Goal: Navigation & Orientation: Find specific page/section

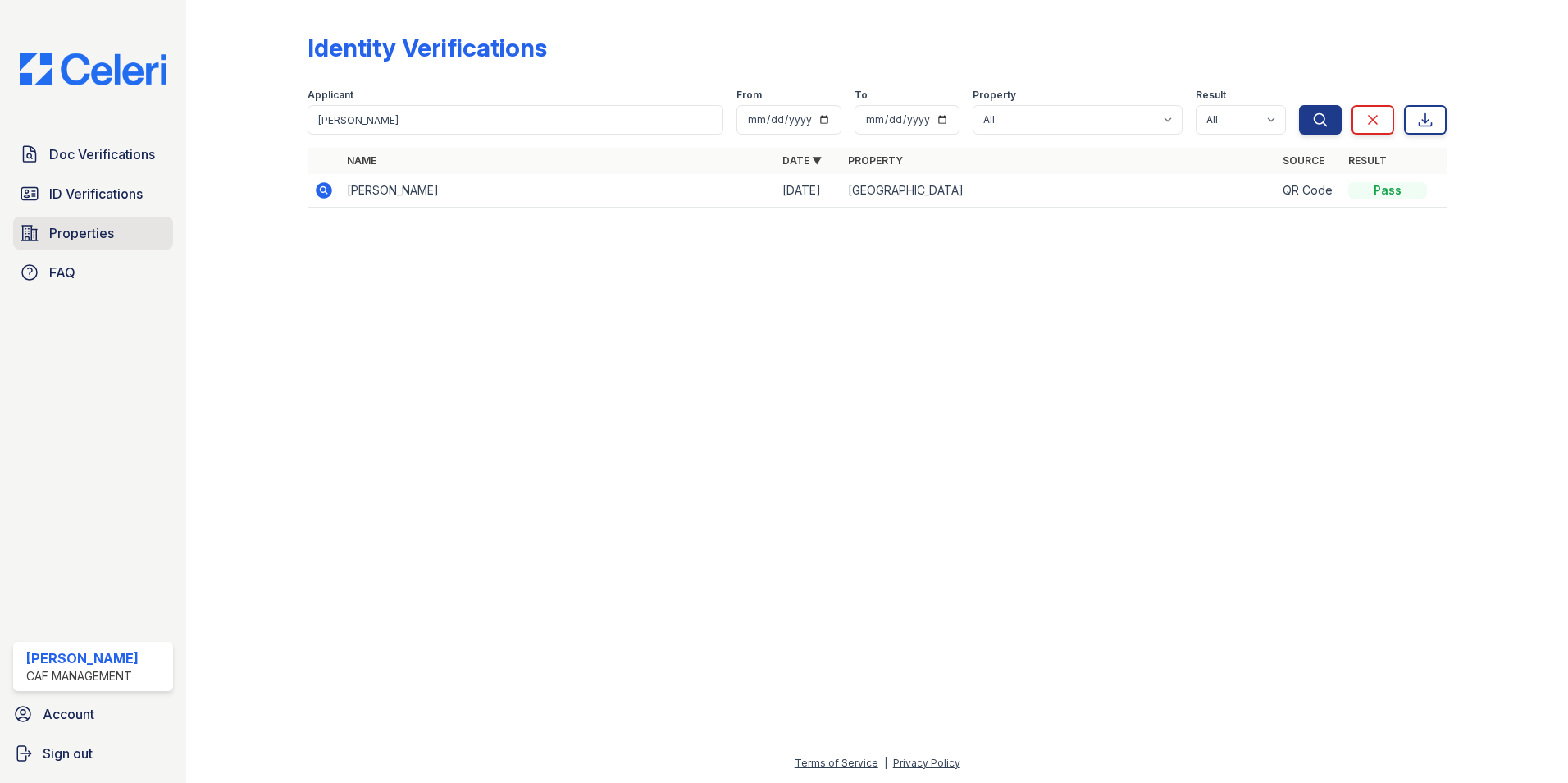
drag, startPoint x: 105, startPoint y: 228, endPoint x: 115, endPoint y: 225, distance: 10.4
click at [105, 228] on span "Properties" at bounding box center [81, 232] width 65 height 20
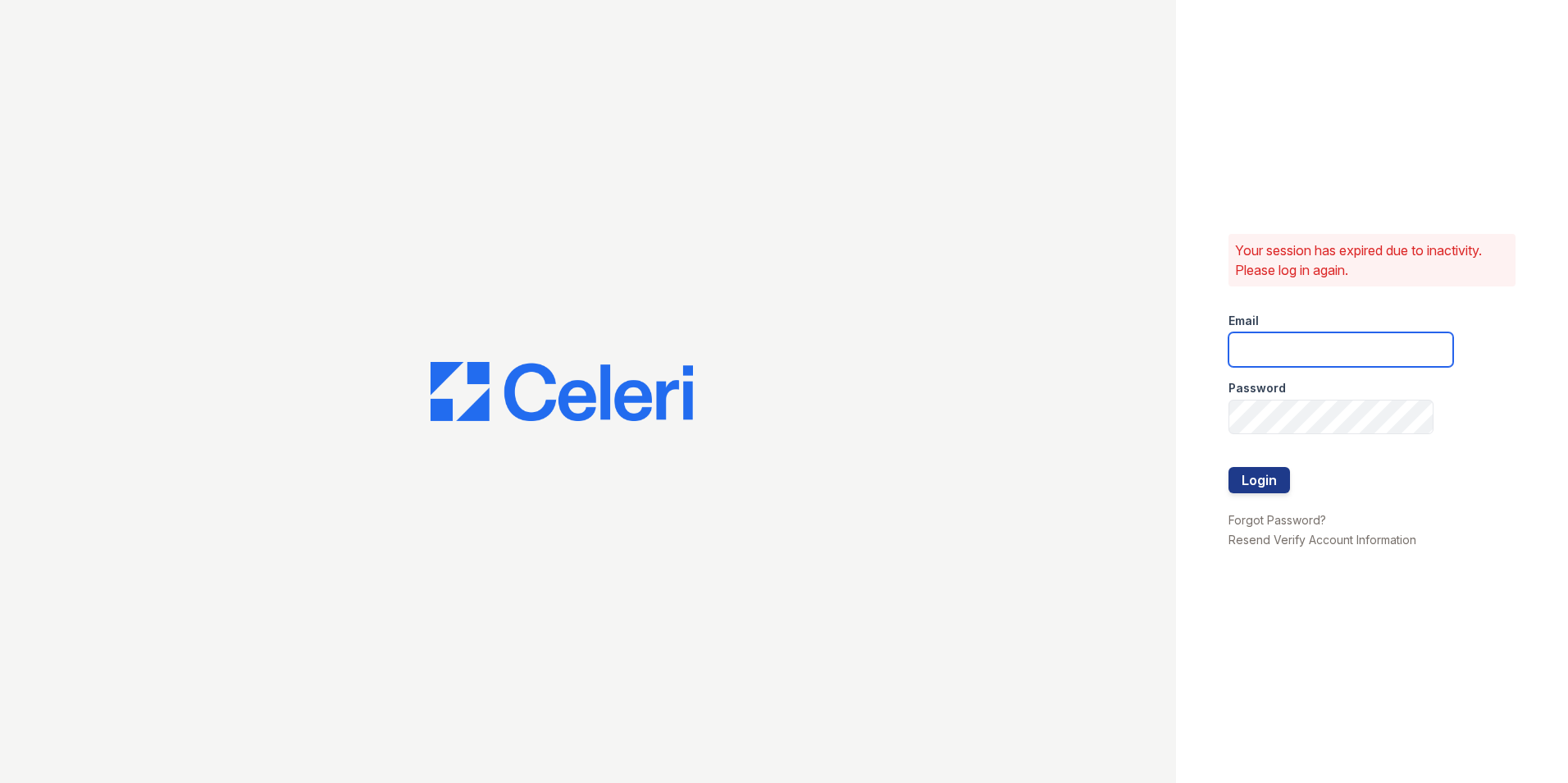
type input "[EMAIL_ADDRESS][DOMAIN_NAME]"
click at [1262, 484] on button "Login" at bounding box center [1259, 480] width 61 height 26
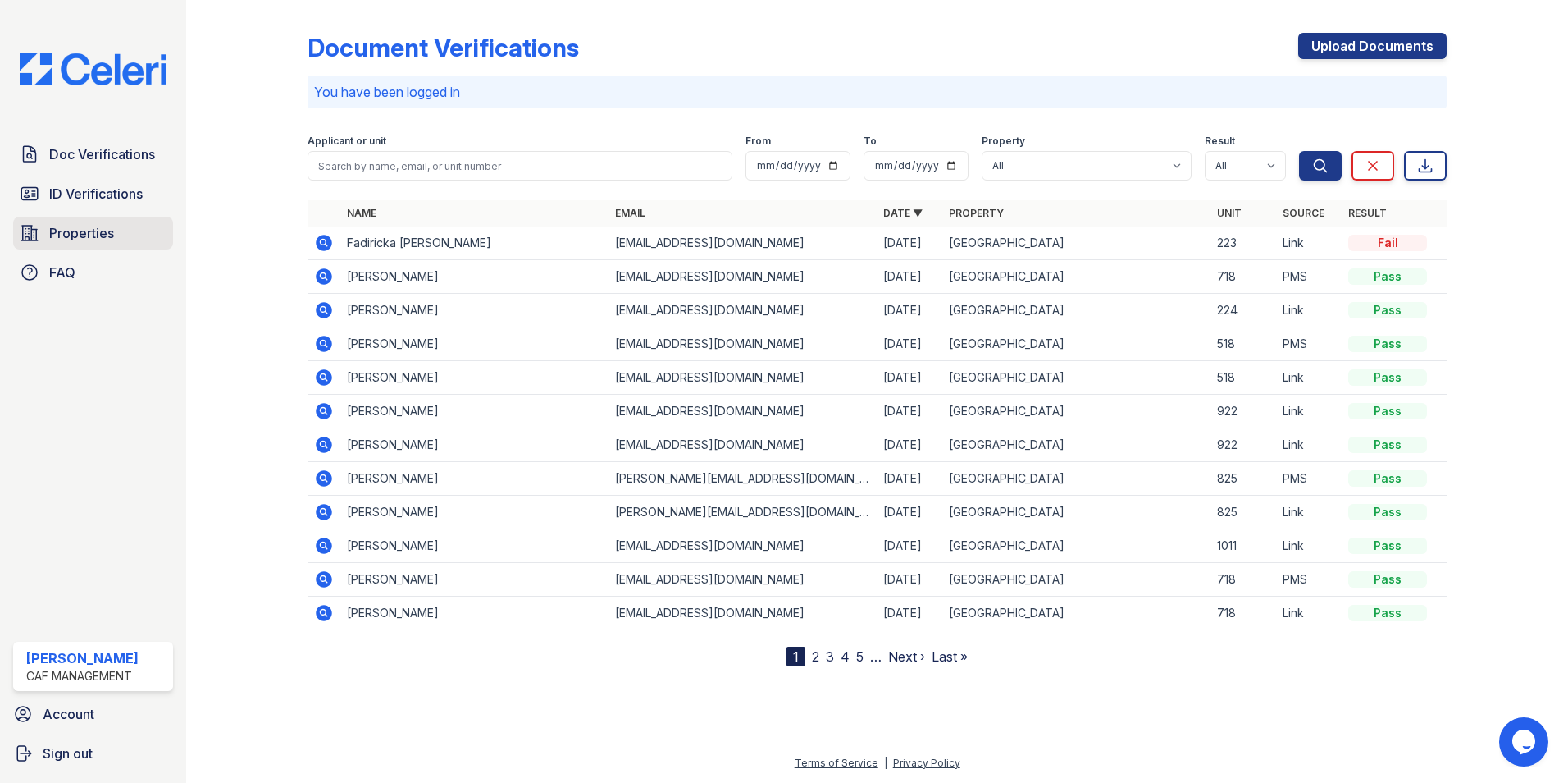
click at [79, 229] on span "Properties" at bounding box center [81, 232] width 65 height 20
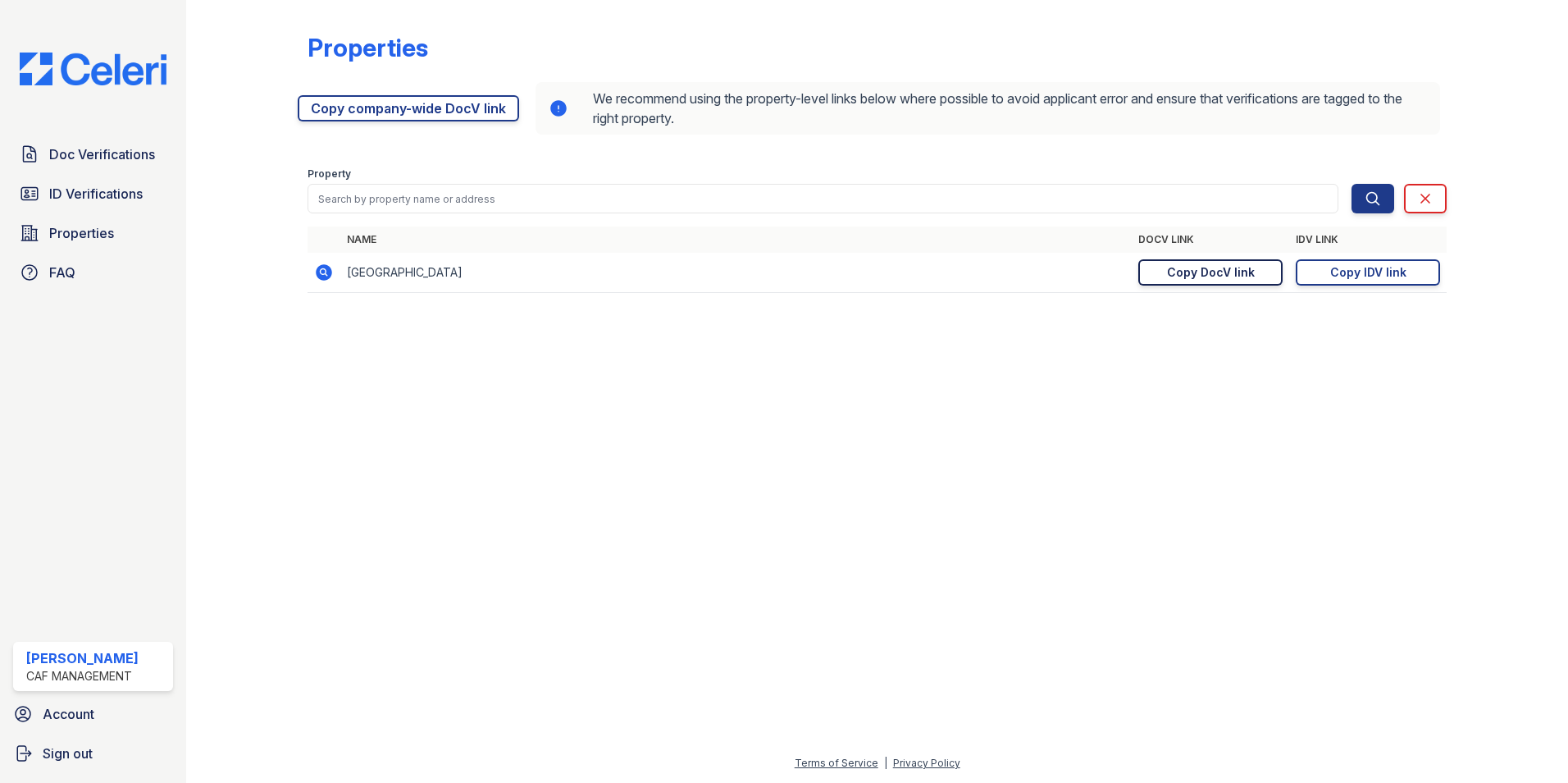
click at [1221, 275] on div "Copy DocV link" at bounding box center [1211, 272] width 87 height 16
